Goal: Task Accomplishment & Management: Manage account settings

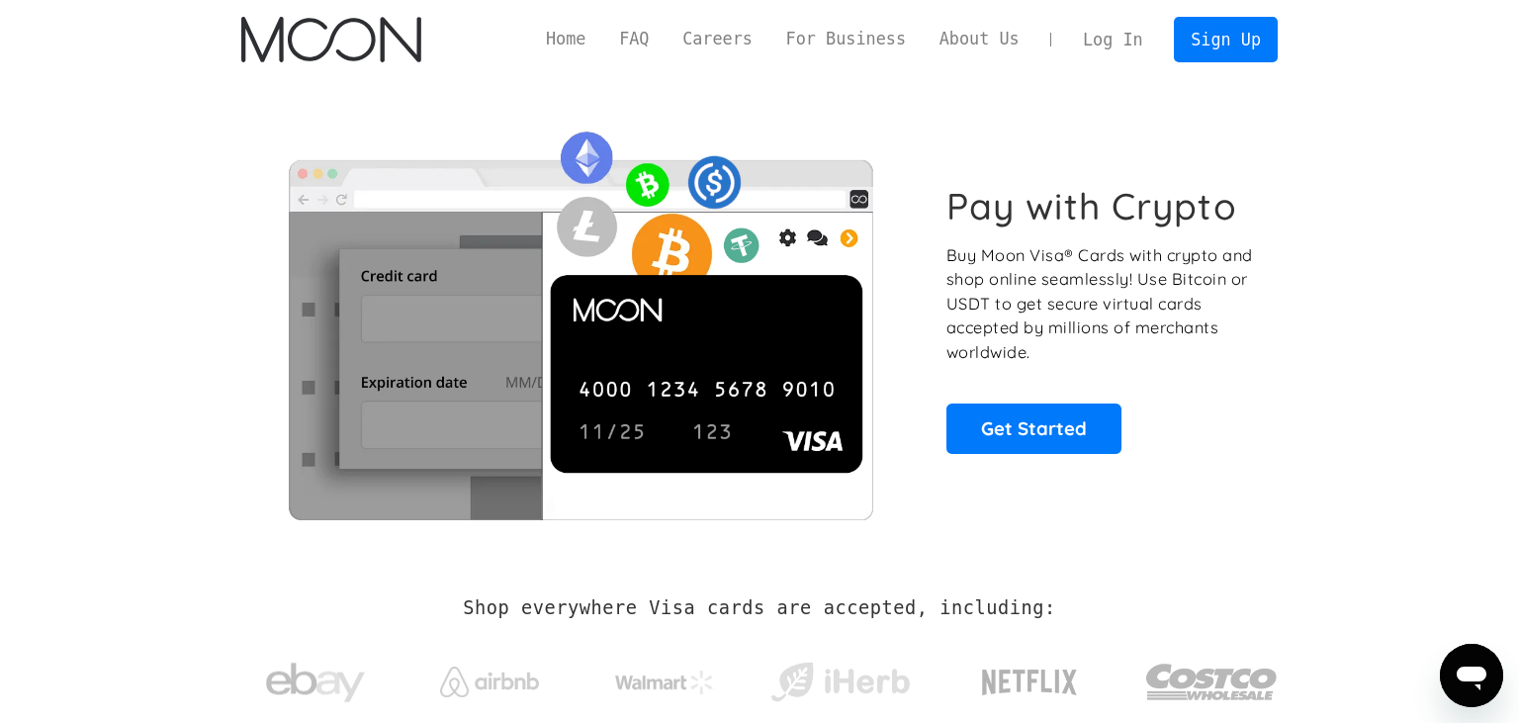
click at [1103, 39] on link "Log In" at bounding box center [1112, 40] width 93 height 44
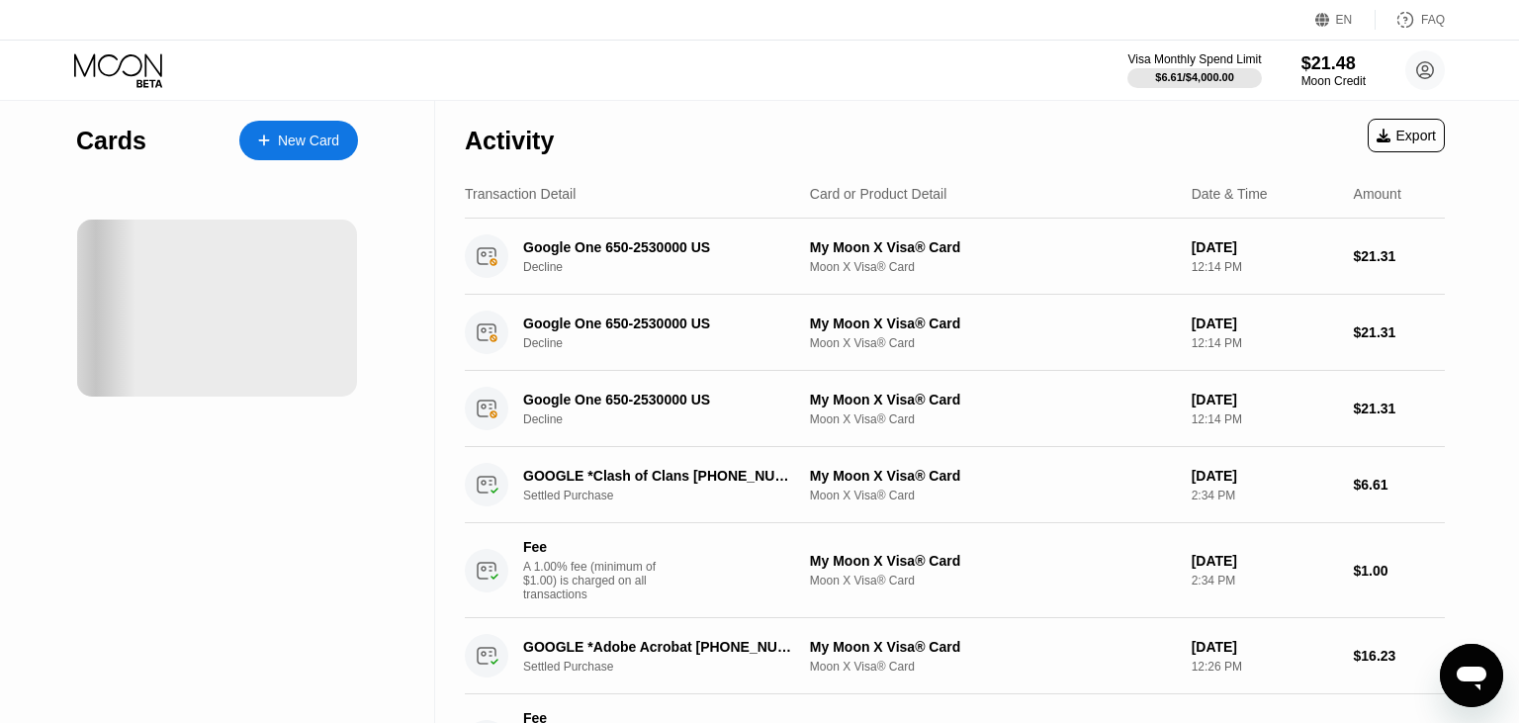
click at [1490, 197] on div "Cards New Card Activity Export Transaction Detail Card or Product Detail Date &…" at bounding box center [759, 730] width 1519 height 1259
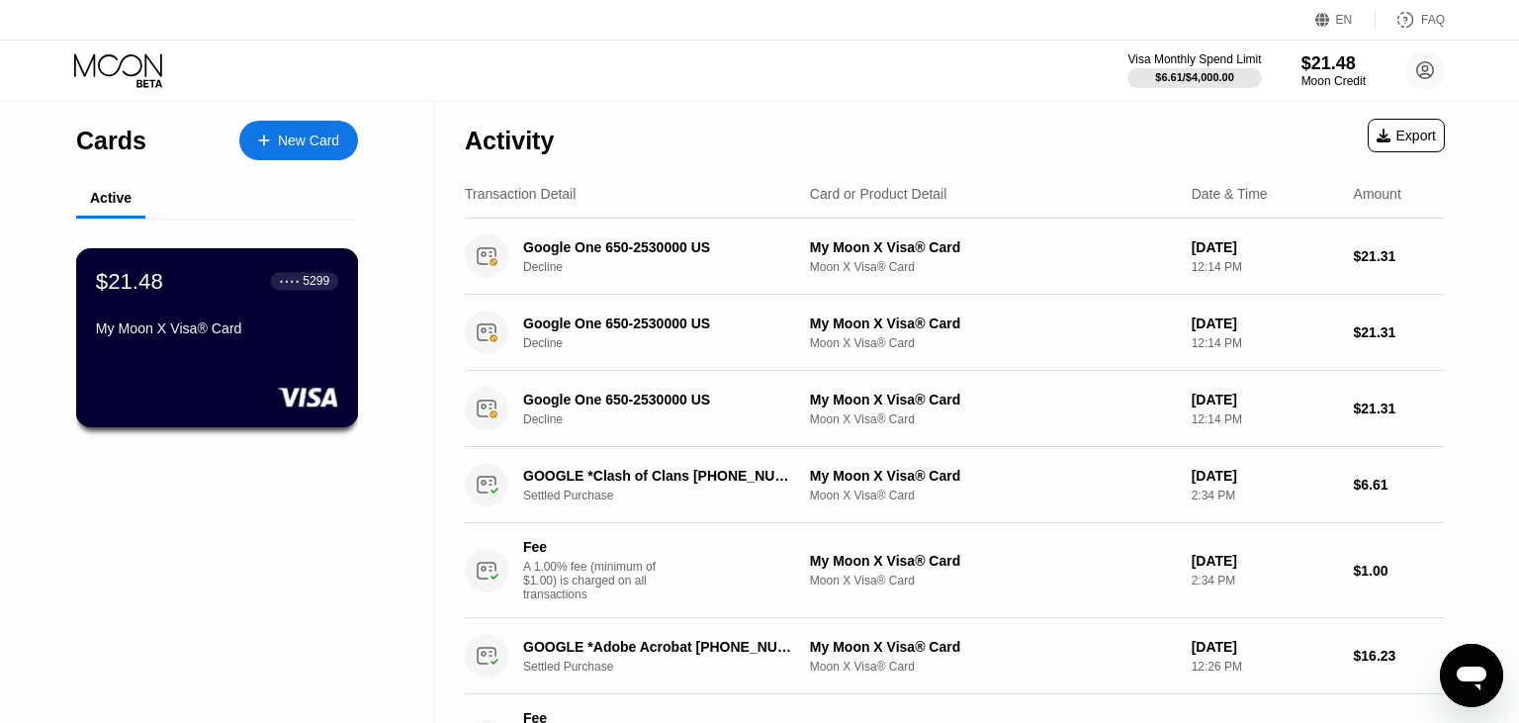
click at [313, 294] on div "● ● ● ● 5299" at bounding box center [305, 281] width 68 height 26
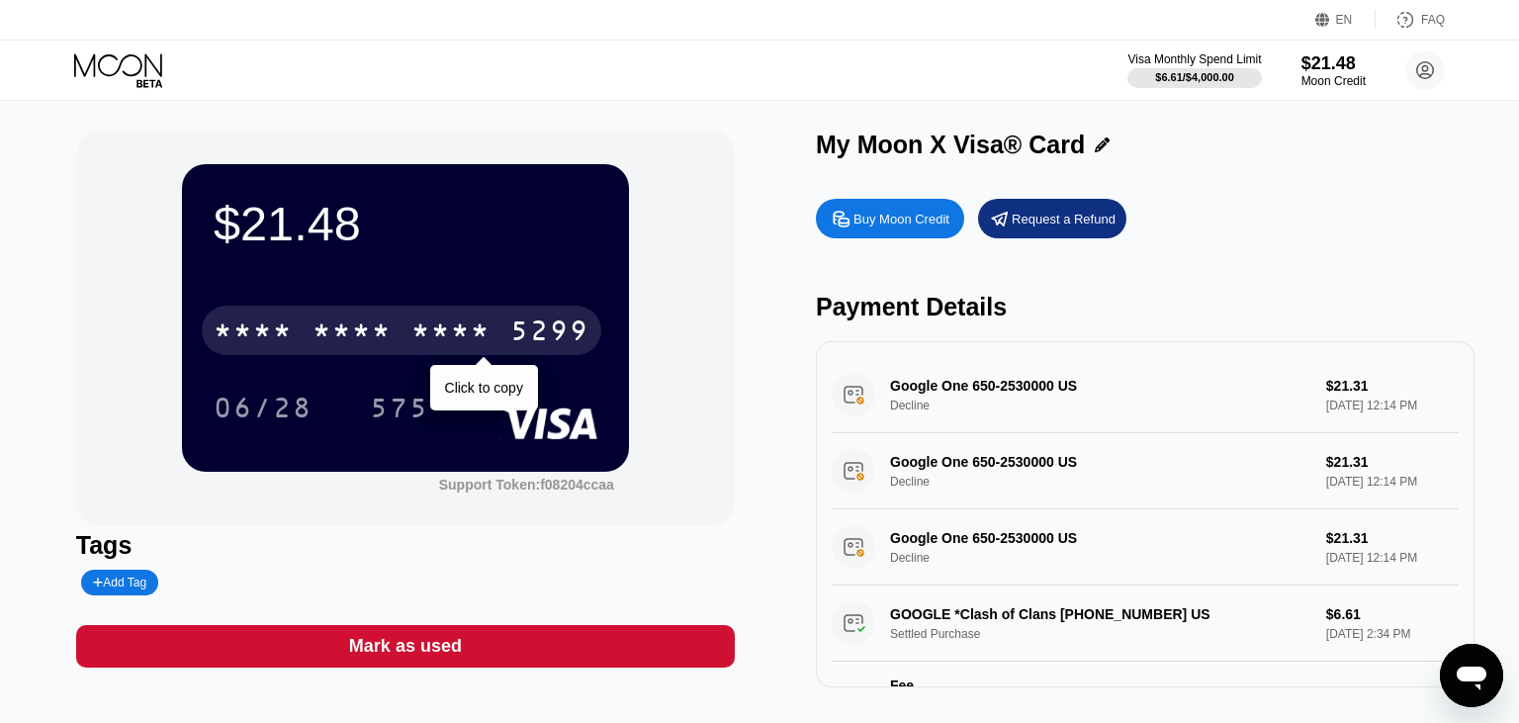
click at [489, 335] on div "* * * *" at bounding box center [450, 334] width 79 height 32
